Goal: Check status: Check status

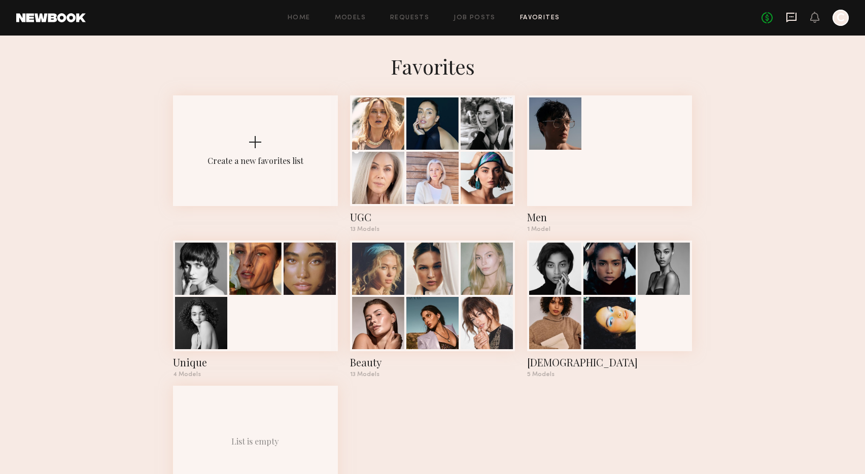
click at [790, 17] on icon at bounding box center [790, 17] width 11 height 11
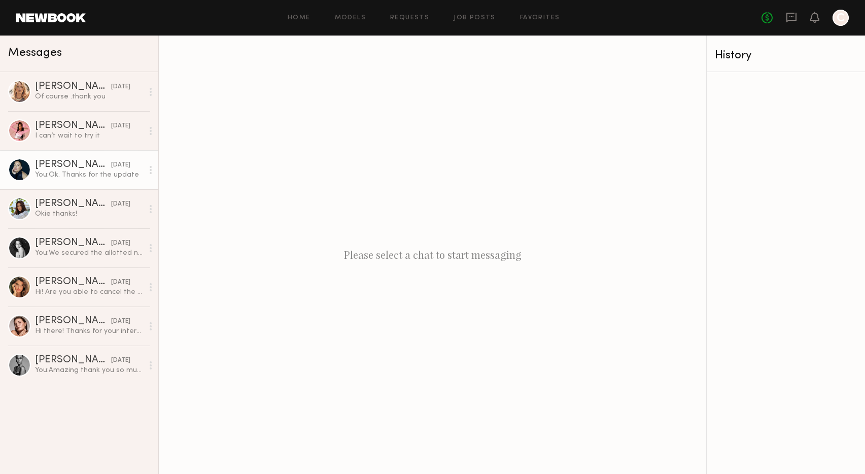
click at [73, 169] on div "[PERSON_NAME]" at bounding box center [73, 165] width 76 height 10
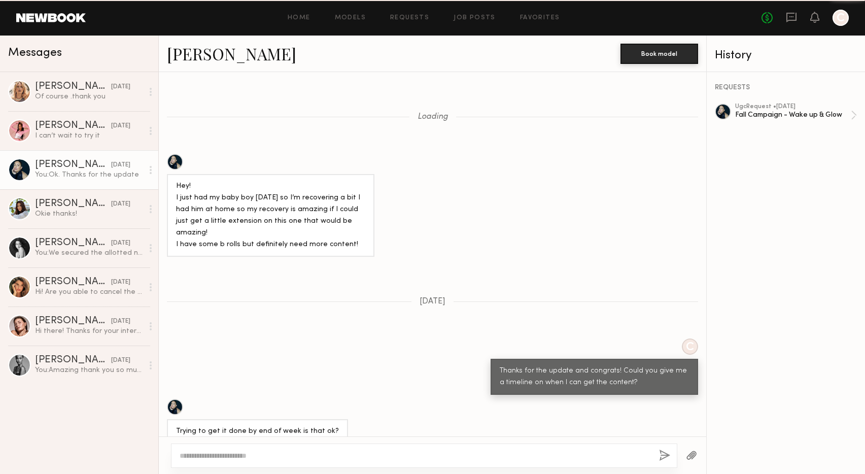
scroll to position [660, 0]
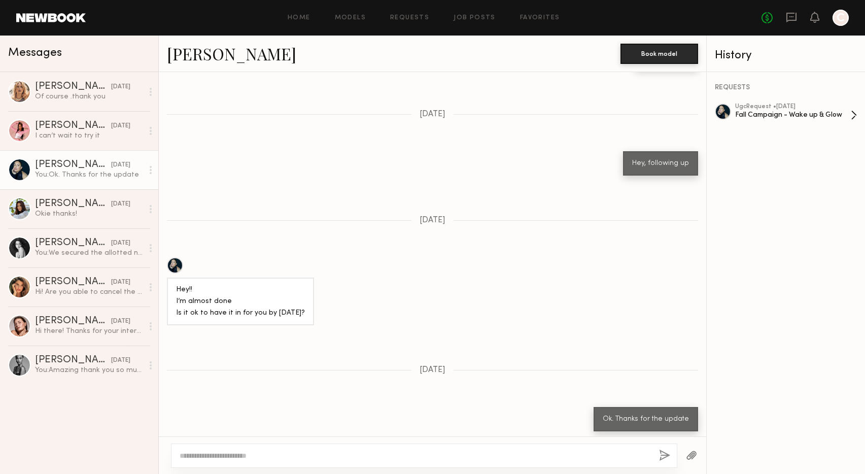
click at [756, 113] on div "Fall Campaign - Wake up & Glow" at bounding box center [793, 115] width 116 height 10
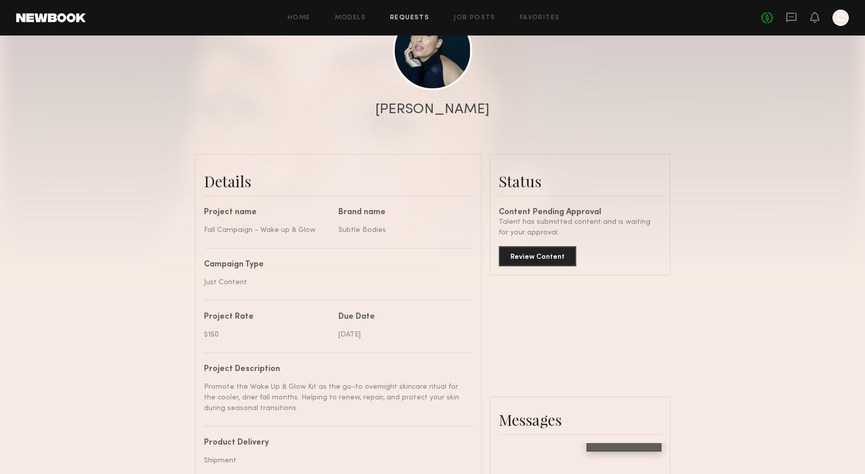
scroll to position [135, 0]
click at [529, 261] on button "Review Content" at bounding box center [537, 256] width 78 height 20
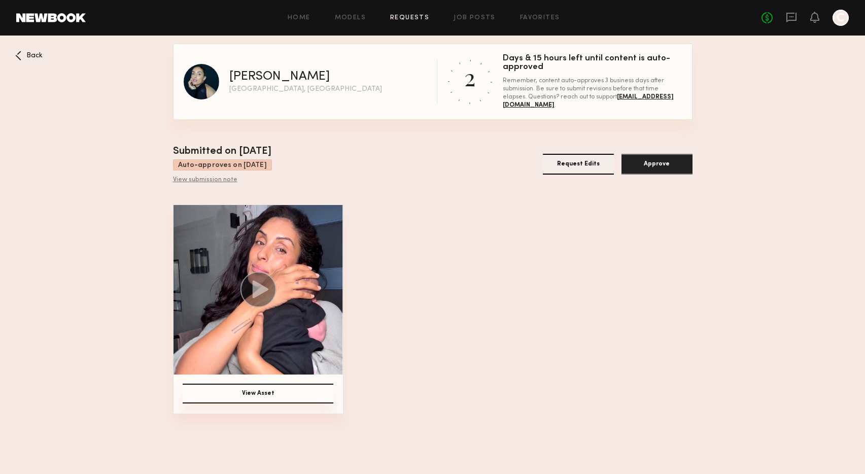
click at [256, 289] on icon at bounding box center [260, 289] width 16 height 18
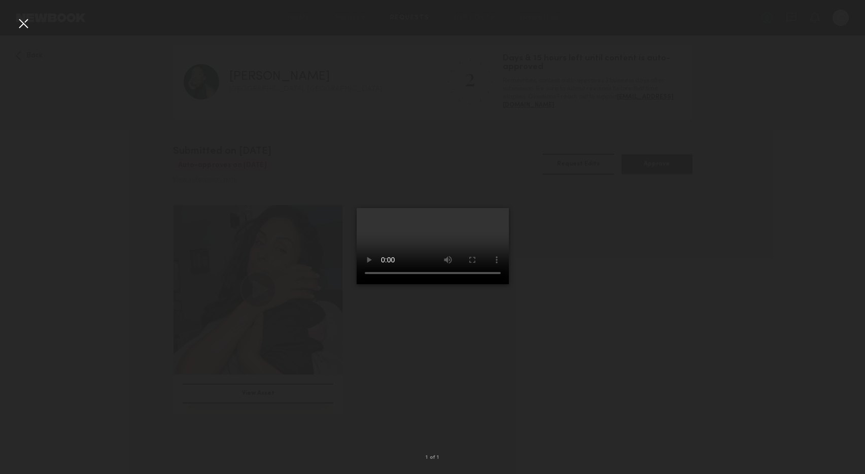
click at [22, 21] on div at bounding box center [23, 23] width 16 height 16
